Goal: Information Seeking & Learning: Learn about a topic

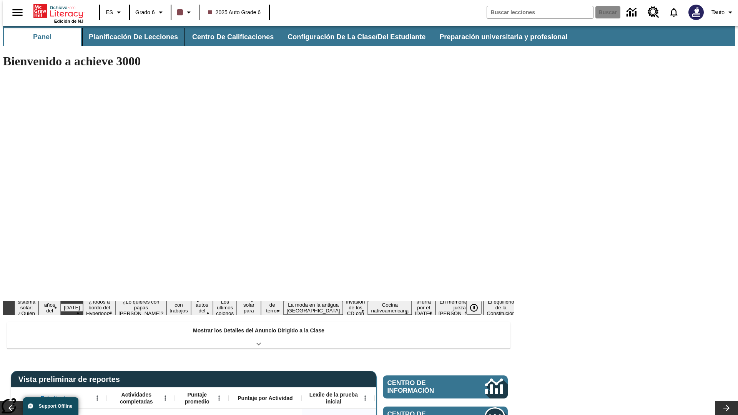
click at [129, 37] on button "Planificación de lecciones" at bounding box center [133, 37] width 102 height 18
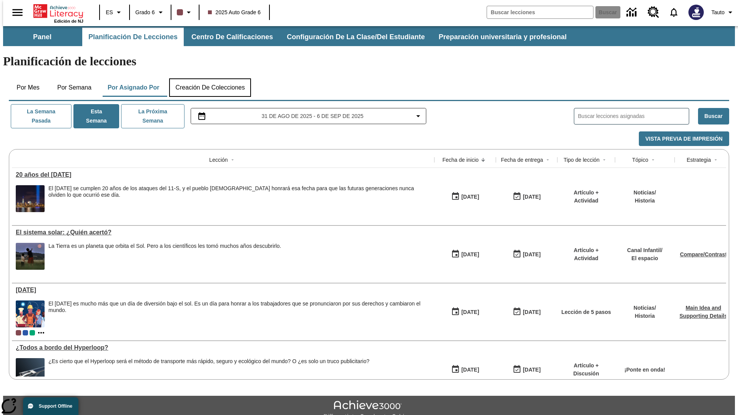
click at [210, 78] on button "Creación de colecciones" at bounding box center [210, 87] width 82 height 18
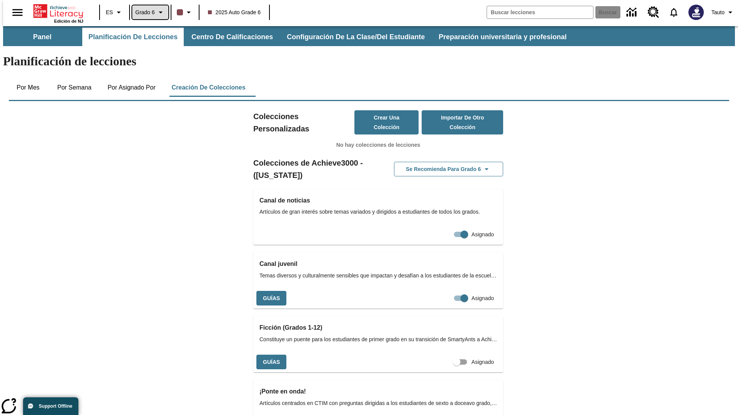
click at [148, 12] on span "Grado 6" at bounding box center [145, 12] width 20 height 8
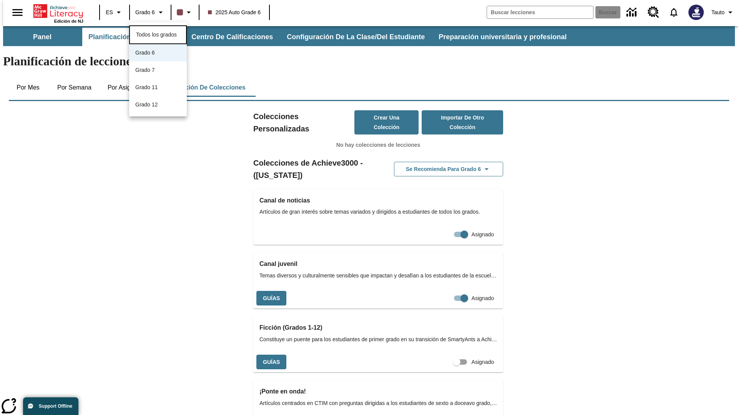
click at [158, 34] on span "Todos los grados" at bounding box center [156, 34] width 41 height 6
